Goal: Transaction & Acquisition: Purchase product/service

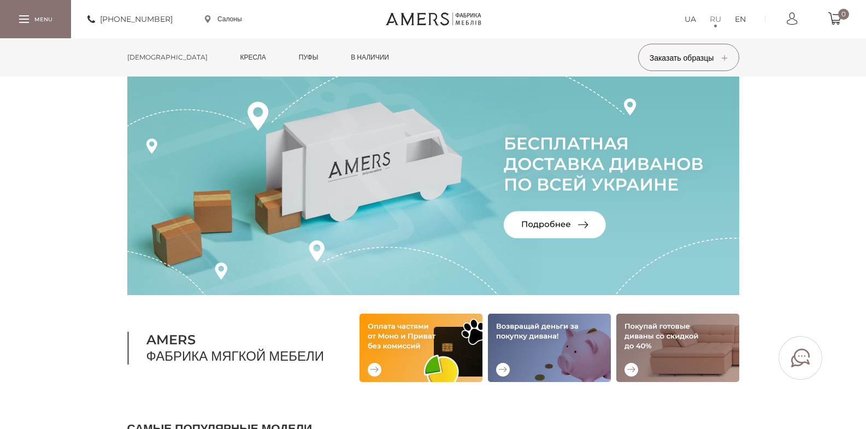
click at [145, 55] on link "[DEMOGRAPHIC_DATA]" at bounding box center [167, 57] width 97 height 38
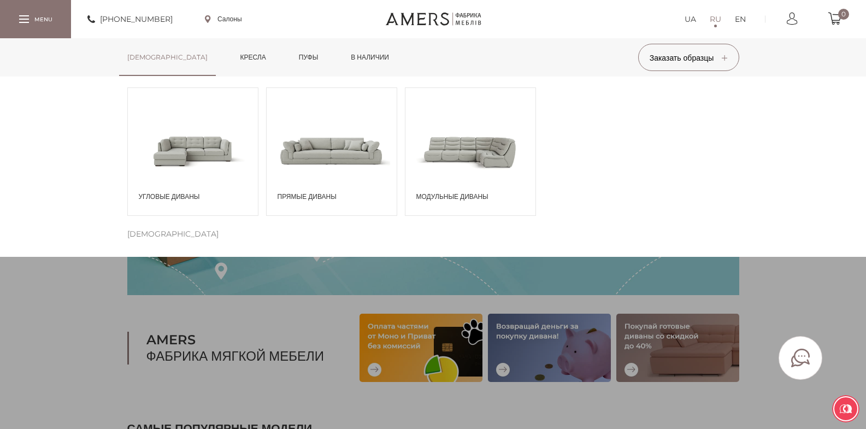
click at [325, 196] on span "Прямые диваны" at bounding box center [335, 197] width 114 height 10
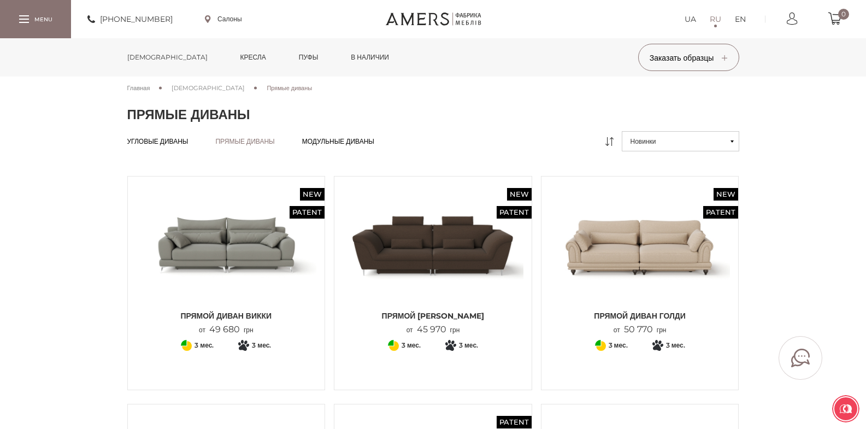
click at [732, 139] on button "Новинки" at bounding box center [680, 141] width 117 height 20
click at [698, 181] on link "Від дешевих до дорогих" at bounding box center [680, 180] width 117 height 20
